Goal: Transaction & Acquisition: Purchase product/service

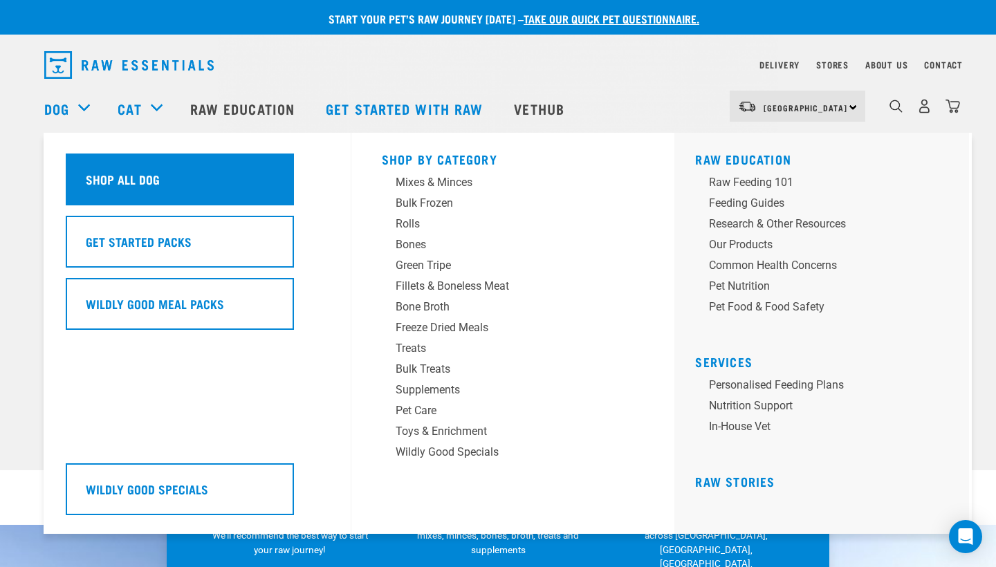
click at [119, 178] on div "Shop All Dog" at bounding box center [180, 179] width 228 height 52
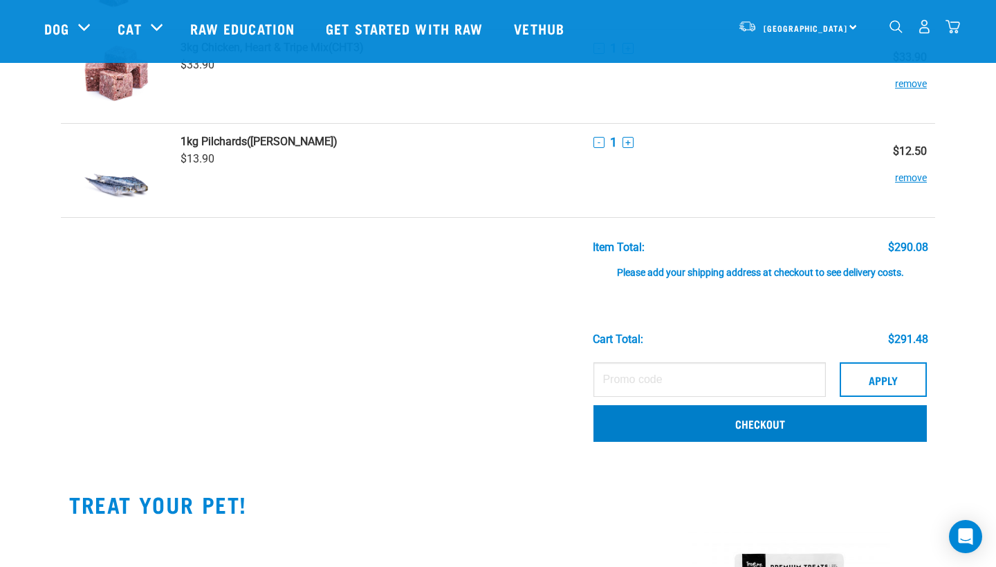
scroll to position [934, 0]
click at [790, 442] on link "Checkout" at bounding box center [759, 424] width 333 height 36
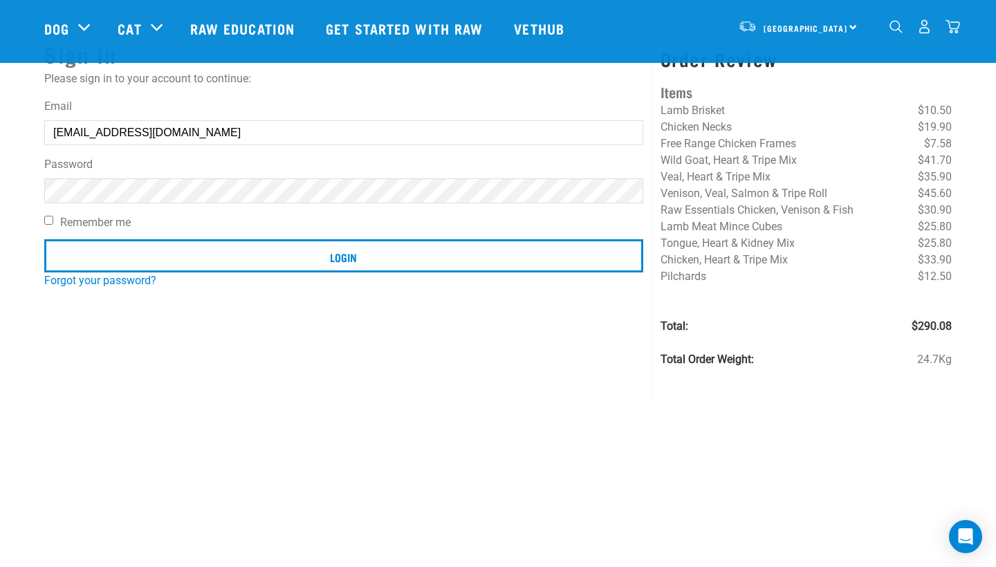
scroll to position [115, 0]
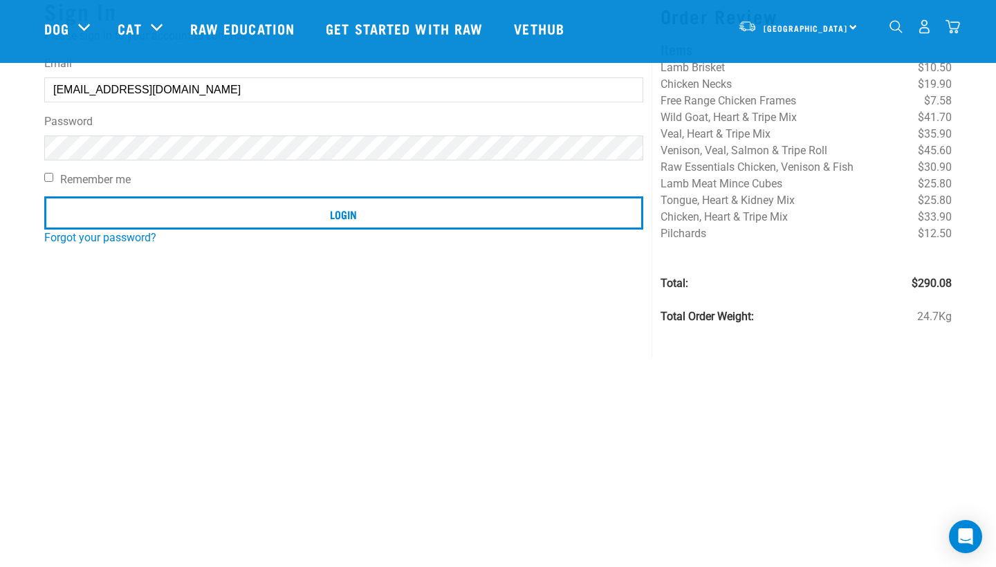
click at [343, 310] on div "Sign In Please sign in to your account to continue: Email daisyhurley22@gmail.c…" at bounding box center [344, 171] width 616 height 371
click at [167, 160] on form "Email daisyhurley22@gmail.com Password Remember me Login" at bounding box center [343, 145] width 599 height 180
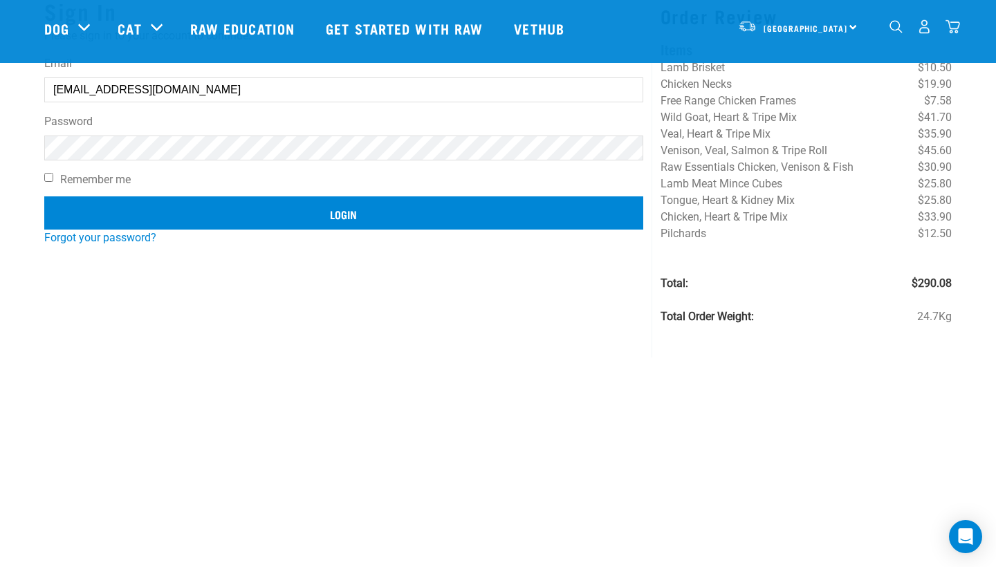
click at [220, 203] on input "Login" at bounding box center [343, 212] width 599 height 33
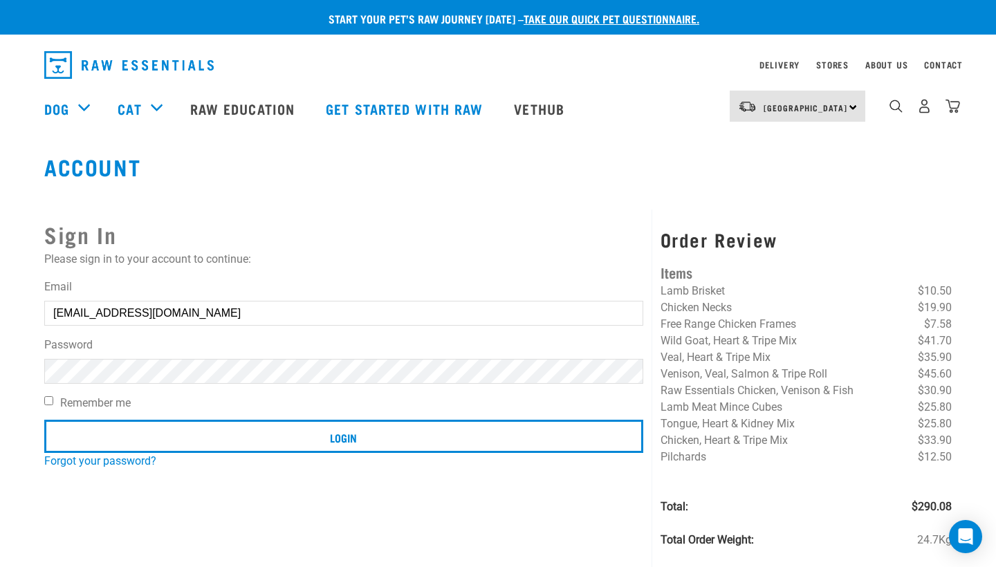
click at [32, 257] on button "delete" at bounding box center [25, 250] width 14 height 14
click at [0, 369] on article "Invalid username or password." at bounding box center [0, 283] width 0 height 567
click at [32, 257] on button "delete" at bounding box center [25, 250] width 14 height 14
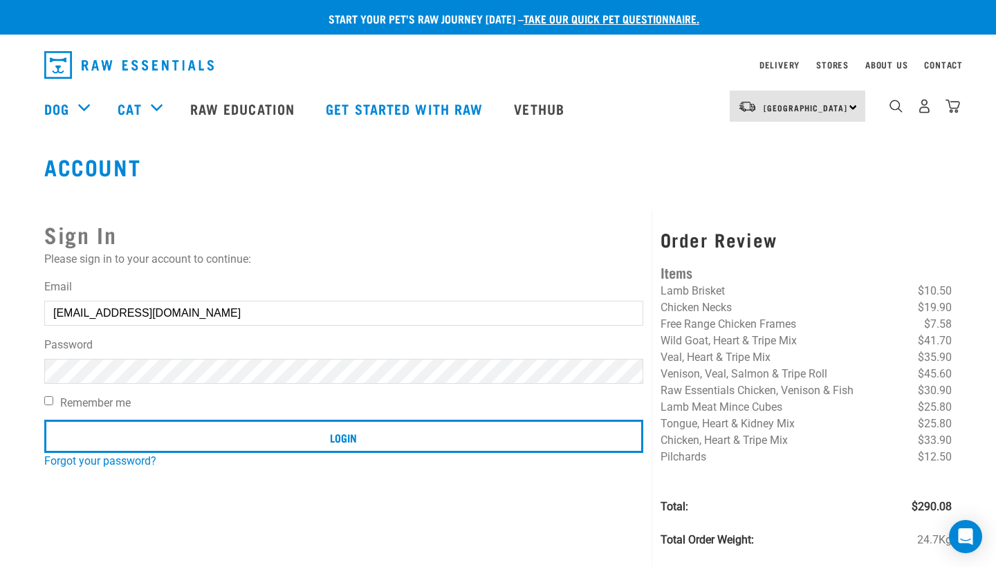
click at [343, 436] on input "Login" at bounding box center [343, 436] width 599 height 33
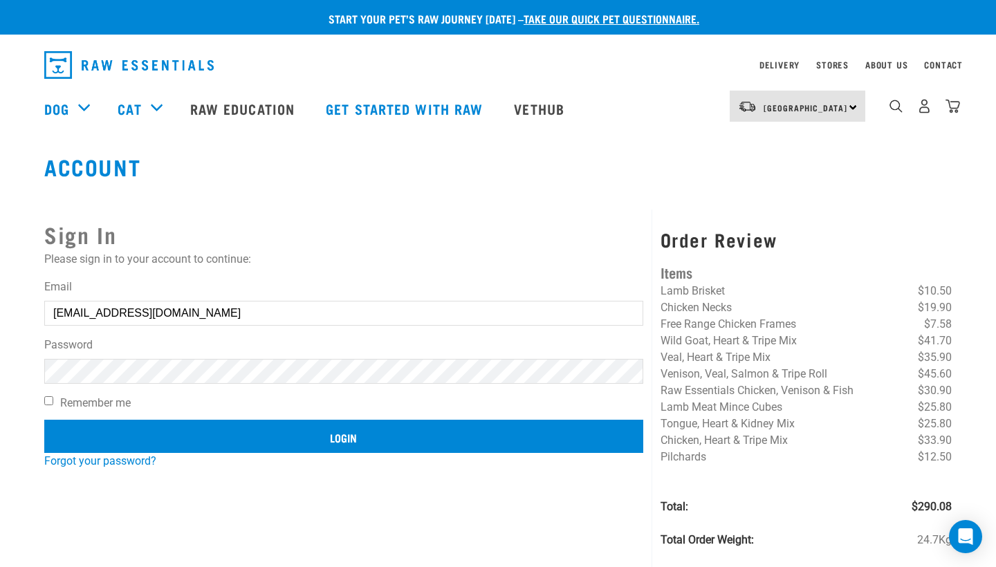
click at [208, 438] on input "Login" at bounding box center [343, 436] width 599 height 33
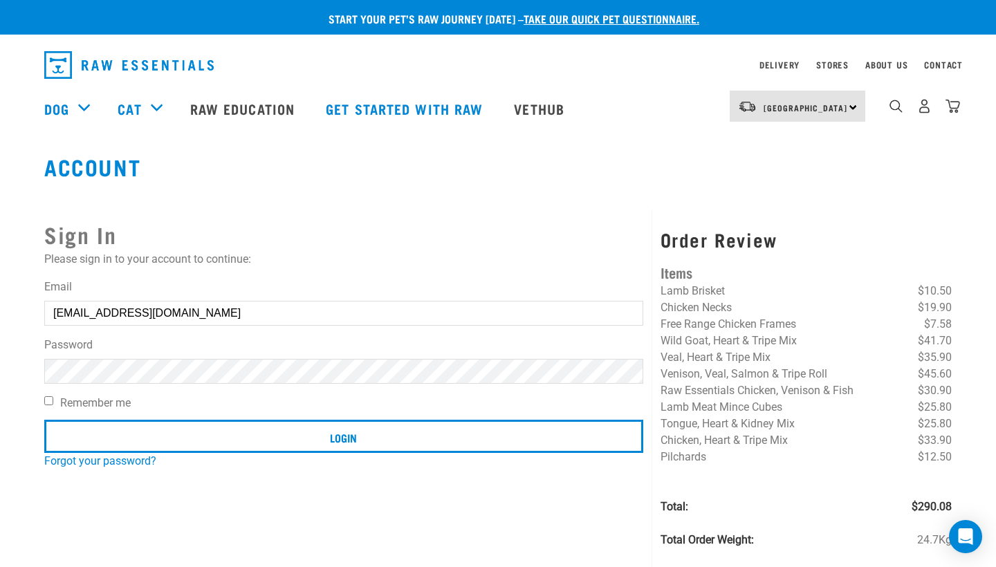
click at [32, 257] on button "delete" at bounding box center [25, 250] width 14 height 14
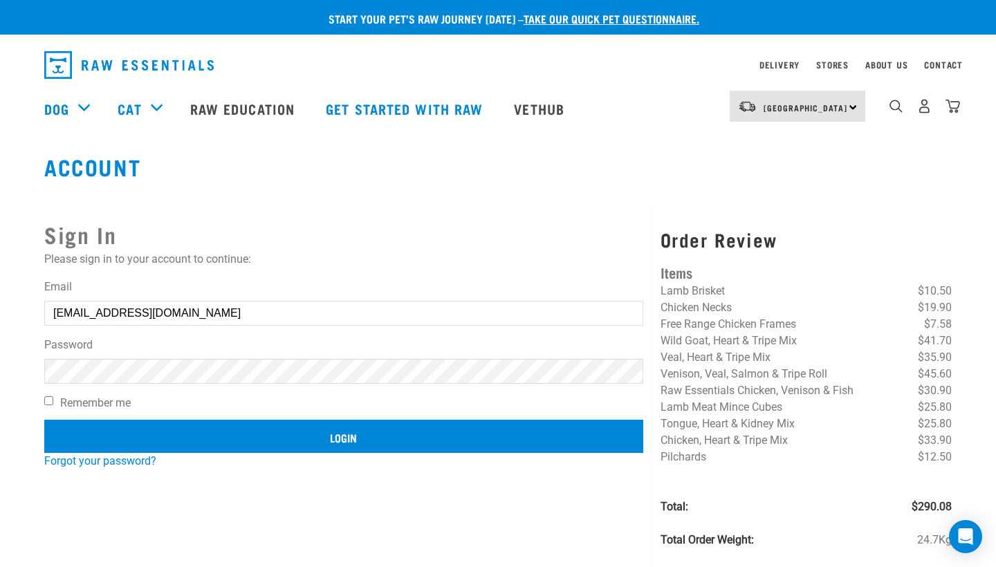
click at [306, 427] on input "Login" at bounding box center [343, 436] width 599 height 33
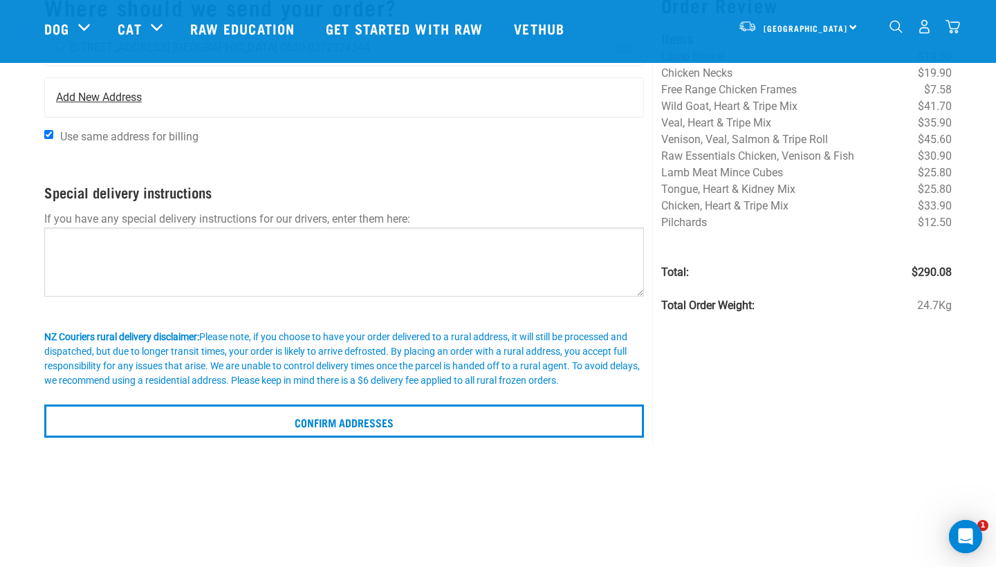
click at [128, 99] on span "Add New Address" at bounding box center [99, 97] width 86 height 17
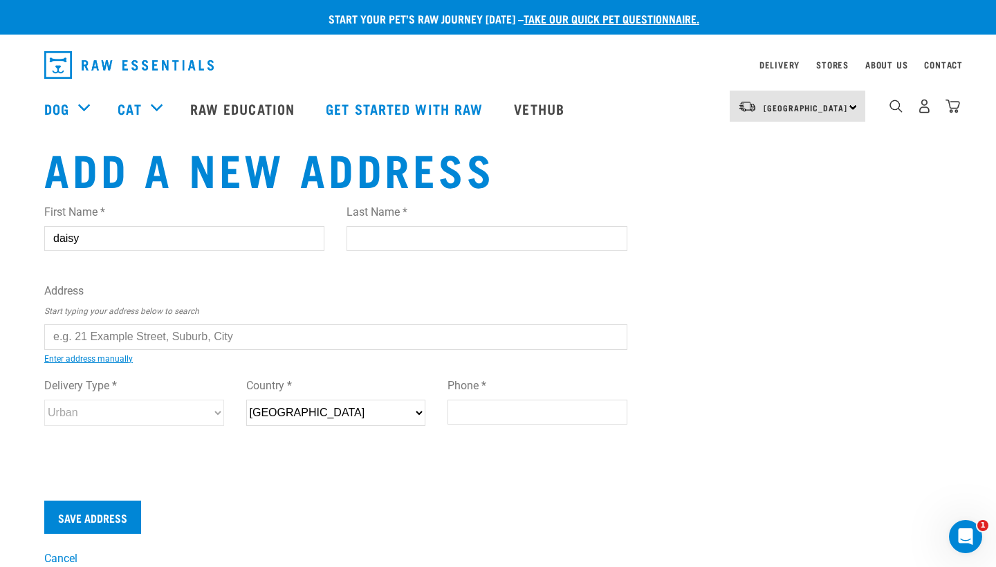
type input "daisy"
type input "[PERSON_NAME]"
click at [162, 328] on input "text" at bounding box center [335, 336] width 583 height 25
click at [60, 347] on li "[STREET_ADDRESS]" at bounding box center [60, 347] width 0 height 0
type input "[STREET_ADDRESS]"
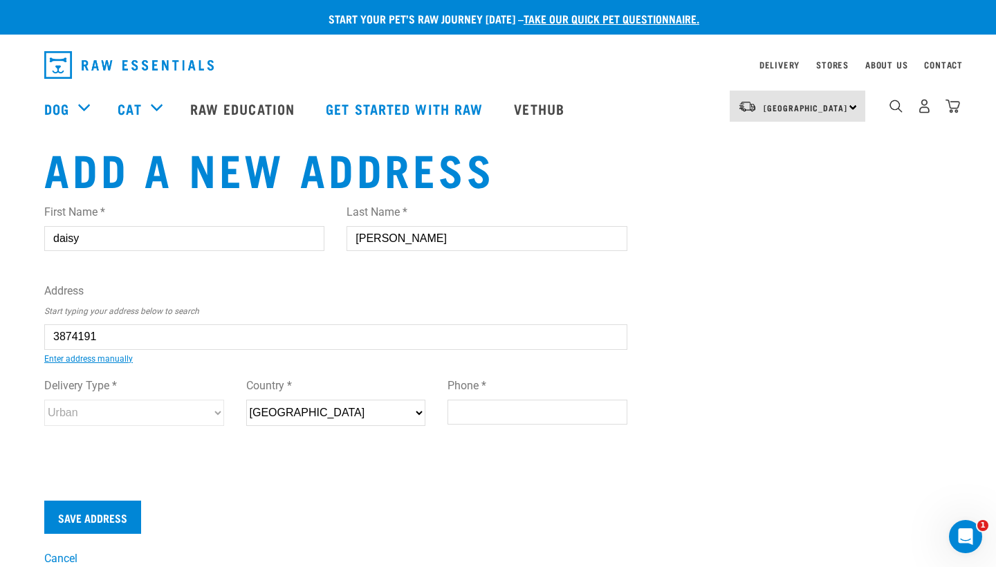
type input "[STREET_ADDRESS]"
type input "RD 1"
type input "Blenheim"
type input "[GEOGRAPHIC_DATA]"
select select "MBH"
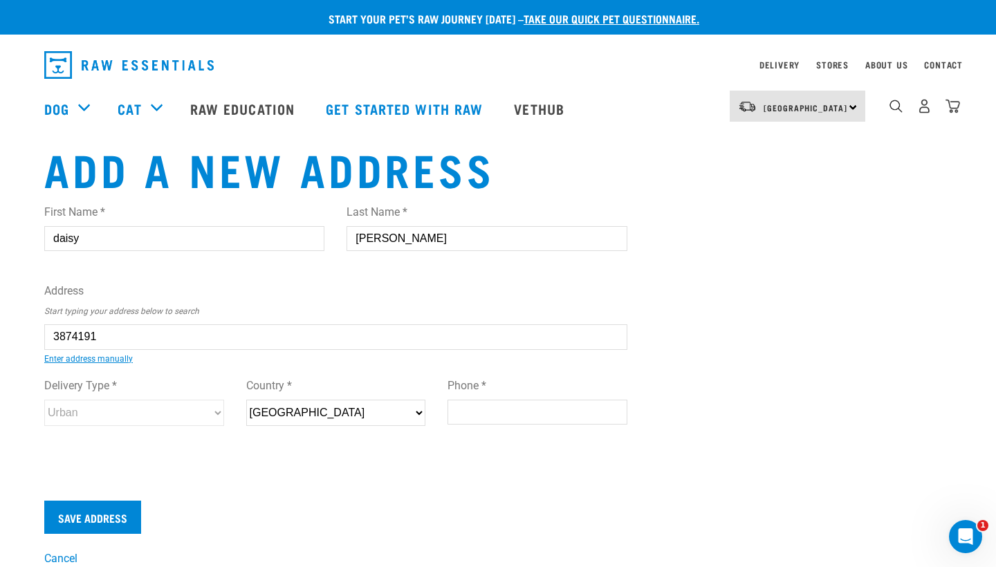
type input "7271"
select select "Rural"
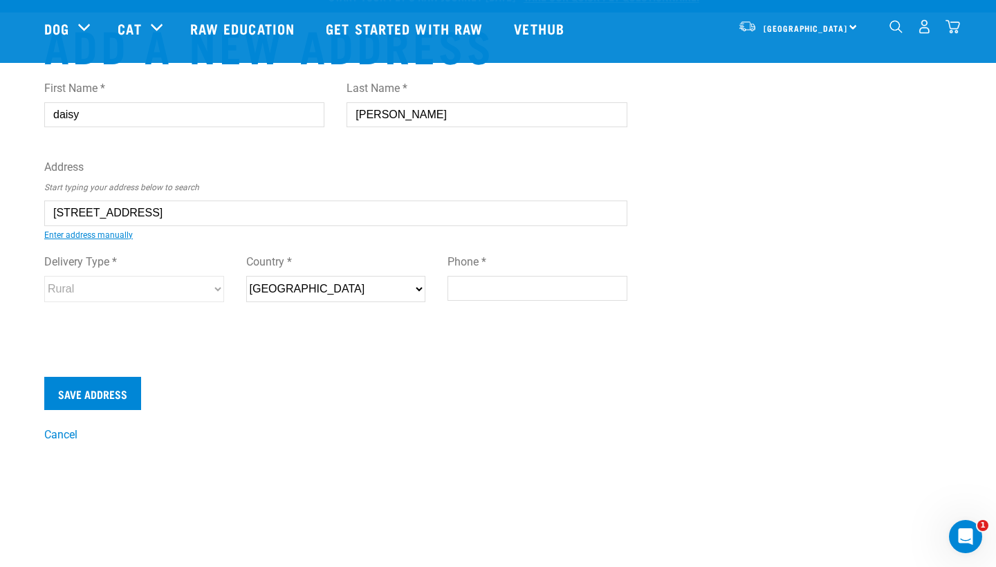
scroll to position [95, 0]
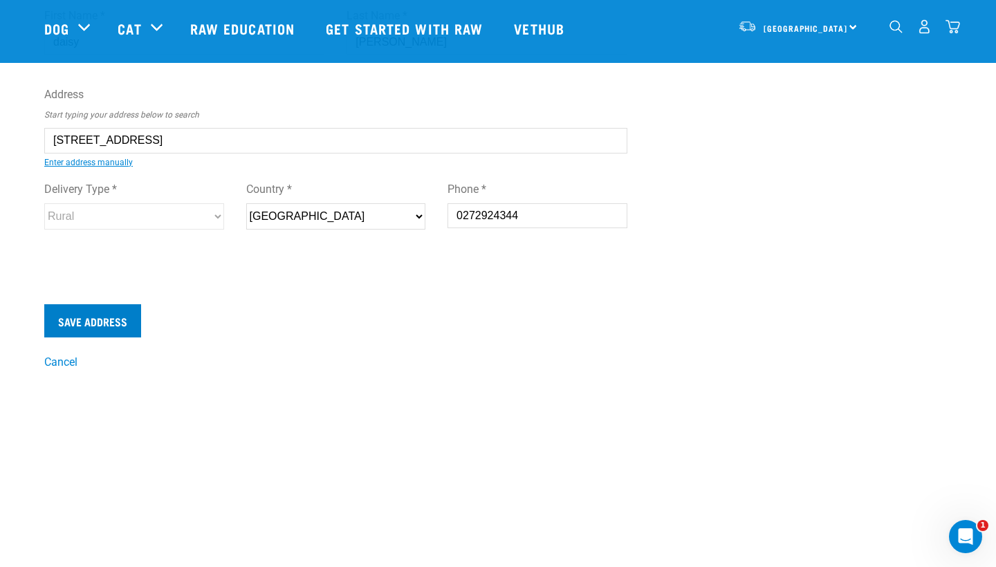
type input "0272924344"
click at [104, 315] on input "Save Address" at bounding box center [92, 320] width 97 height 33
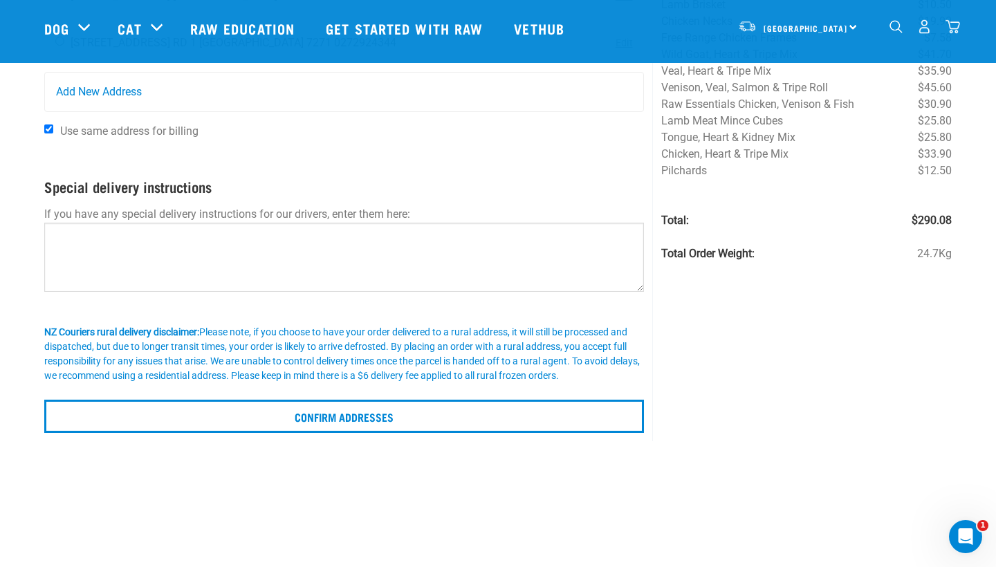
scroll to position [194, 0]
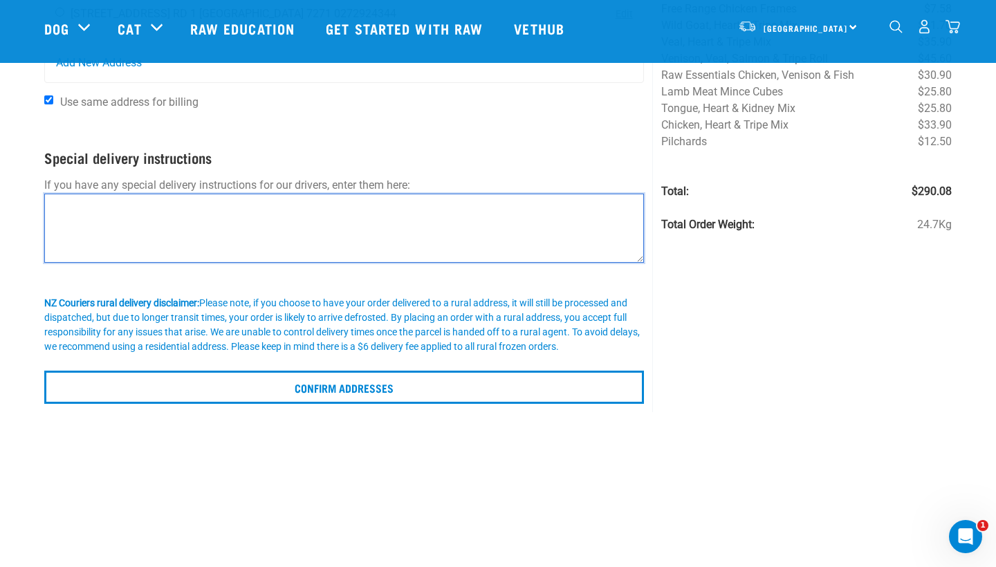
click at [445, 232] on textarea at bounding box center [343, 228] width 599 height 69
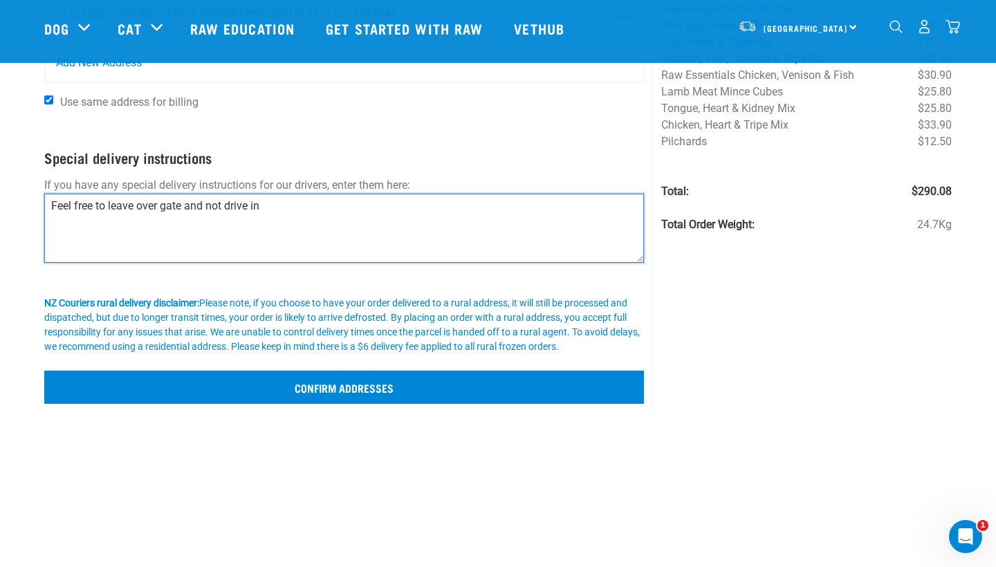
type textarea "Feel free to leave over gate and not drive in"
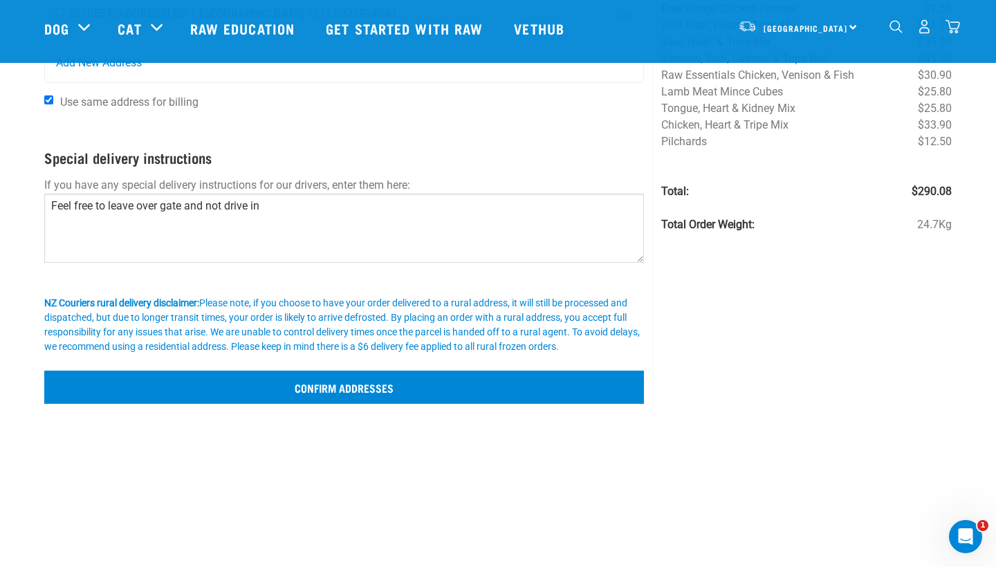
click at [456, 404] on input "Confirm addresses" at bounding box center [343, 387] width 599 height 33
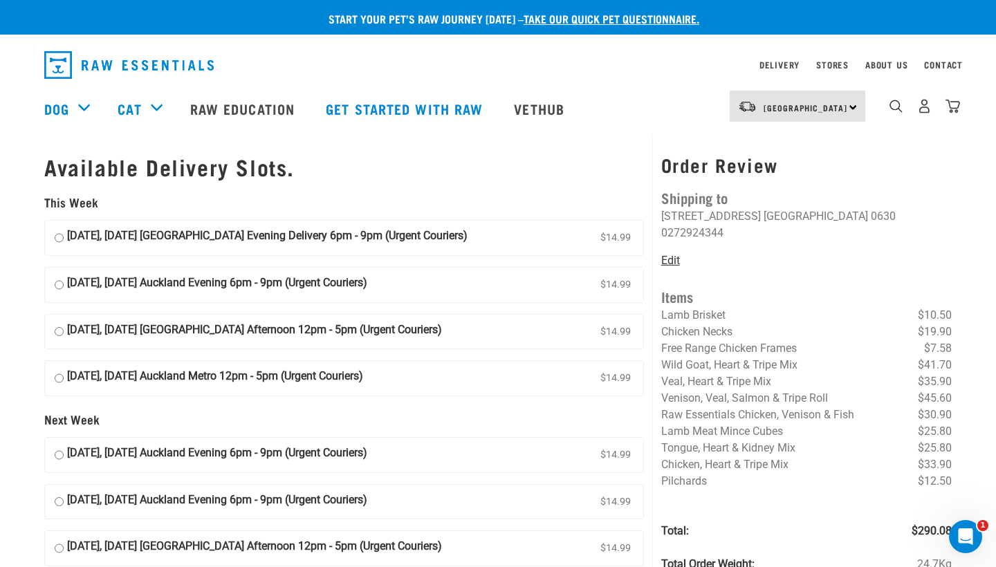
click at [674, 254] on link "Edit" at bounding box center [670, 260] width 19 height 13
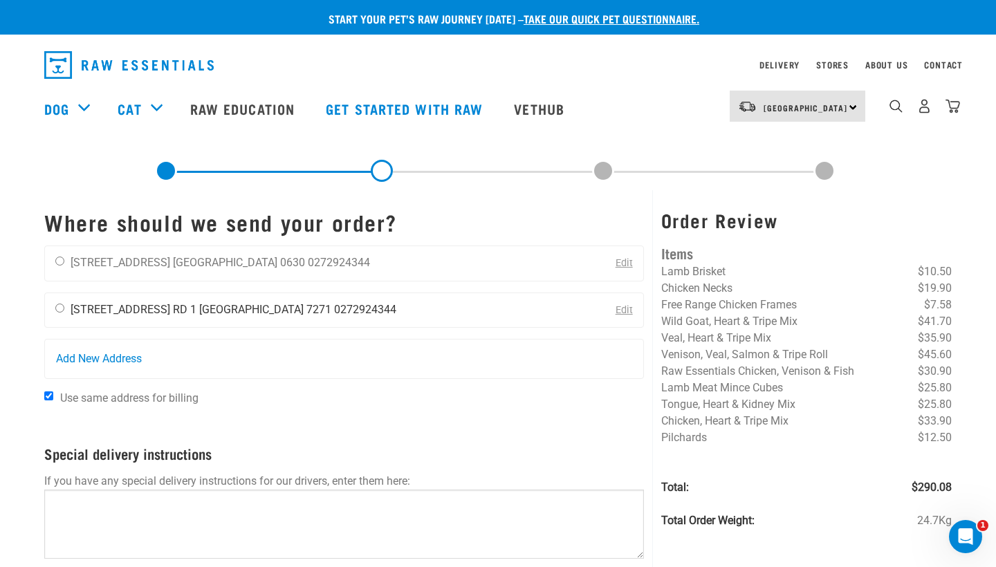
click at [64, 308] on div "daisy hurley 23 Church Lane RD 1 Marlborough 7271 0272924344" at bounding box center [226, 310] width 362 height 35
click at [627, 261] on link "Edit" at bounding box center [623, 263] width 17 height 12
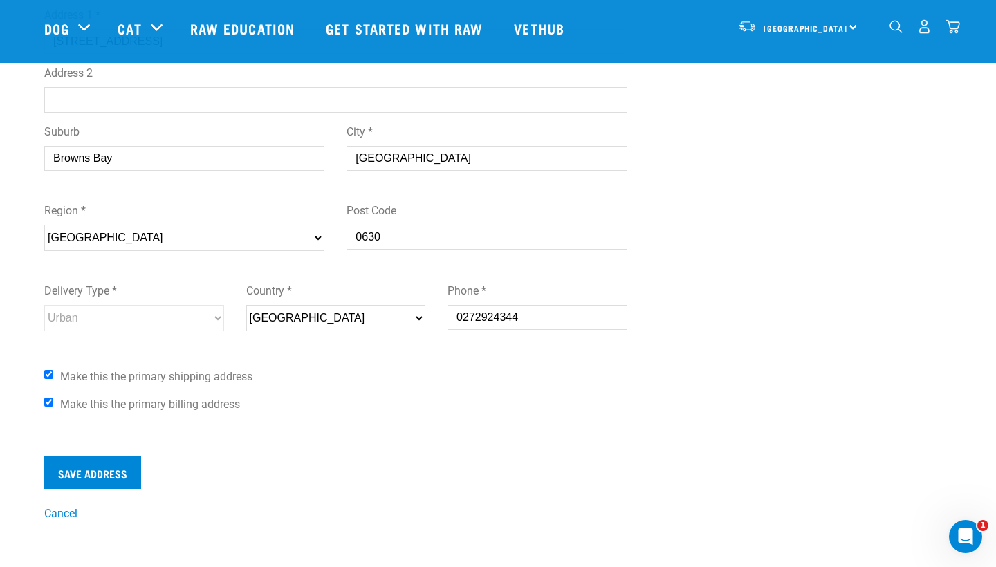
scroll to position [270, 0]
click at [49, 378] on label "Make this the primary shipping address" at bounding box center [335, 376] width 583 height 17
click at [49, 378] on input "Make this the primary shipping address" at bounding box center [48, 373] width 9 height 9
checkbox input "false"
click at [49, 403] on input "Make this the primary billing address" at bounding box center [48, 401] width 9 height 9
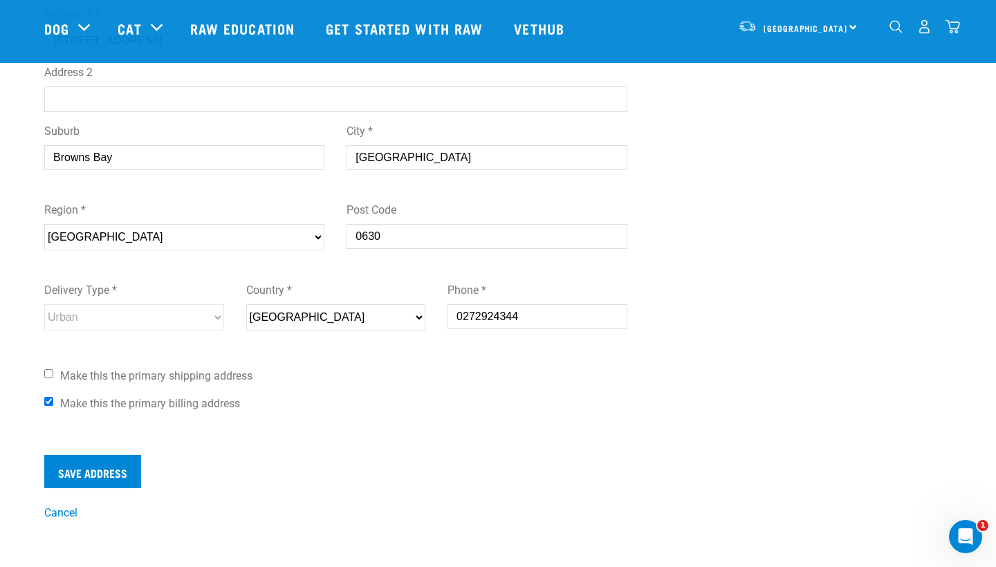
checkbox input "false"
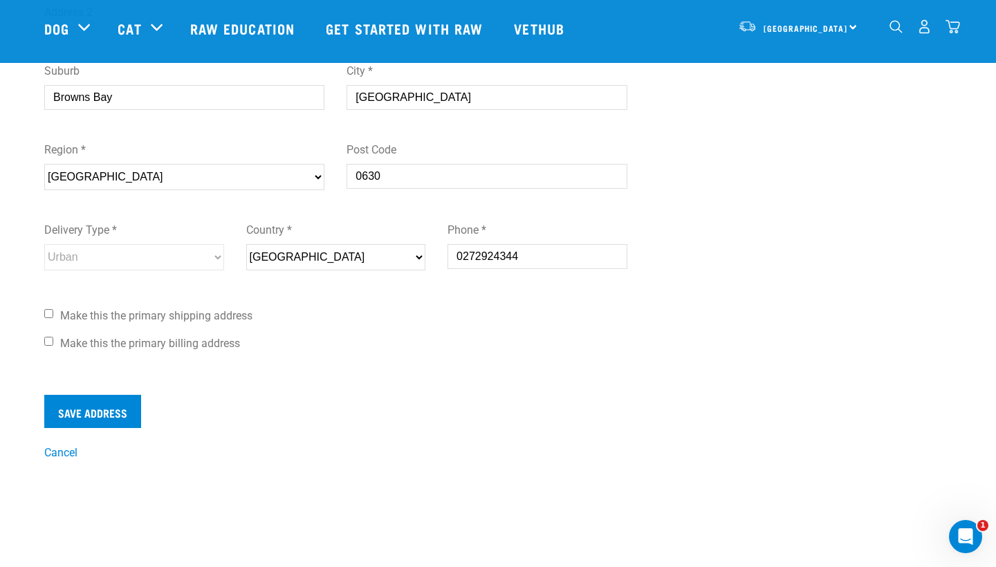
scroll to position [333, 0]
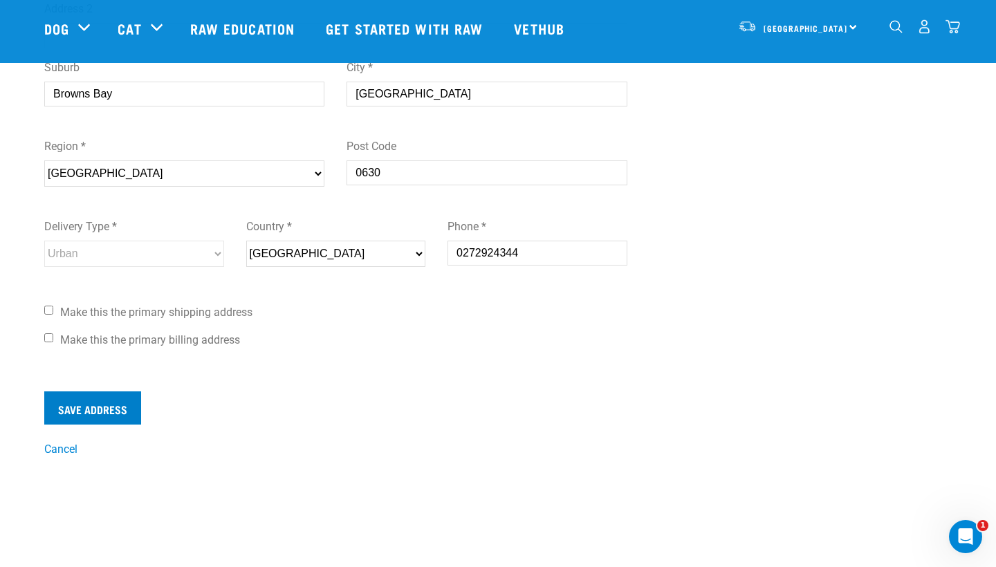
click at [112, 411] on input "Save Address" at bounding box center [92, 407] width 97 height 33
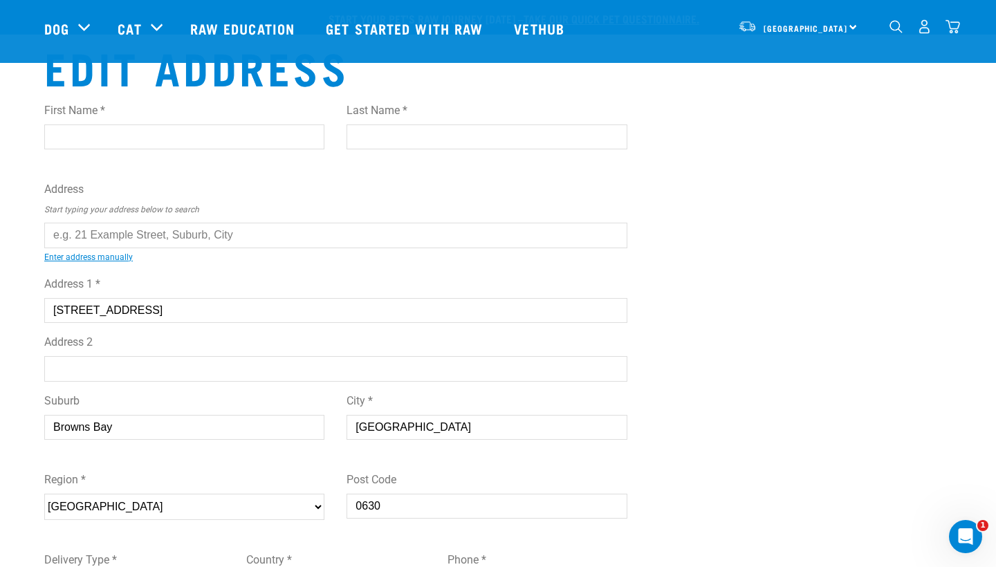
scroll to position [432, 0]
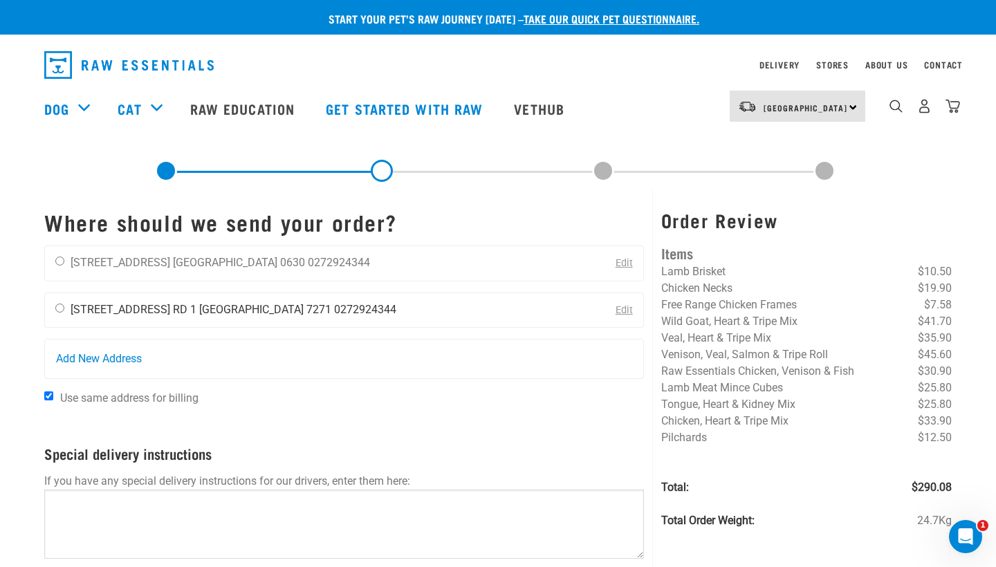
click at [59, 308] on input "radio" at bounding box center [59, 308] width 9 height 9
radio input "true"
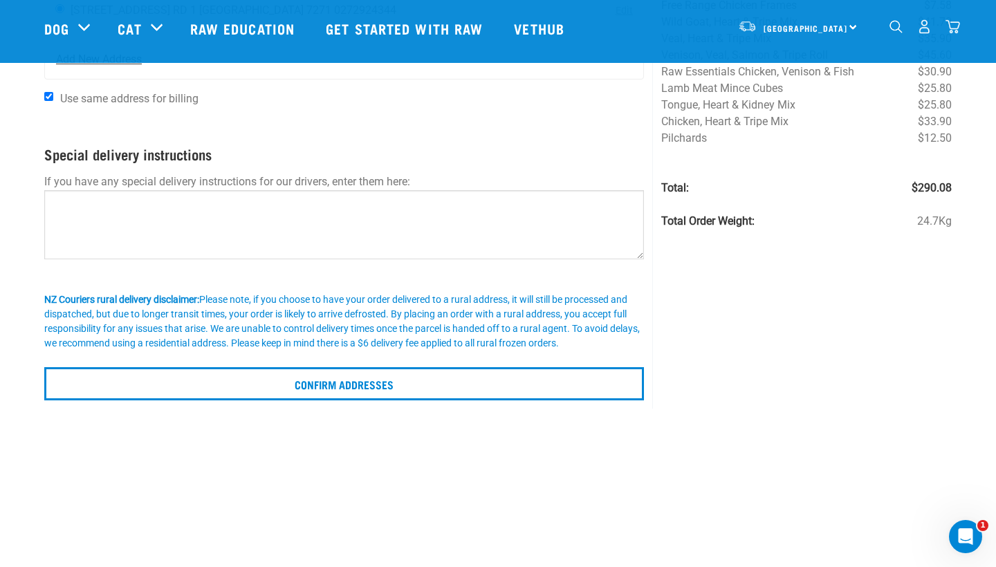
scroll to position [199, 0]
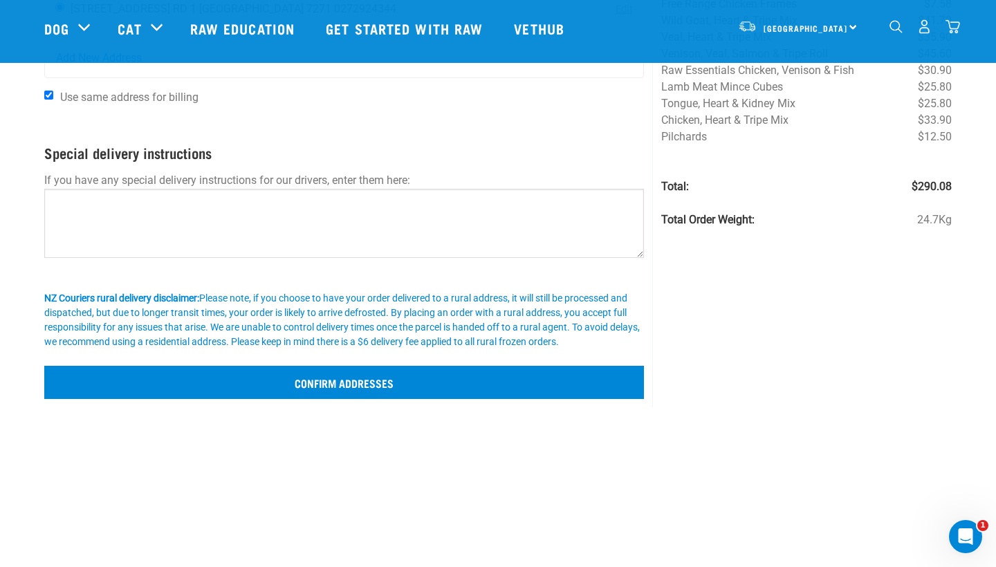
click at [329, 397] on input "Confirm addresses" at bounding box center [343, 382] width 599 height 33
